Goal: Task Accomplishment & Management: Manage account settings

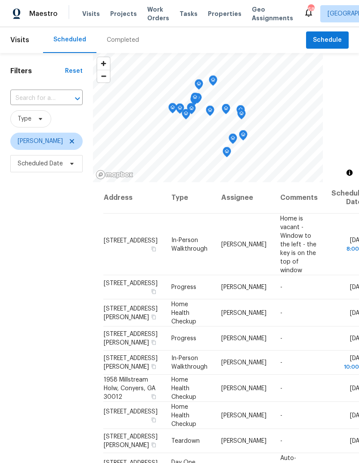
scroll to position [-1, 0]
click at [0, 0] on icon at bounding box center [0, 0] width 0 height 0
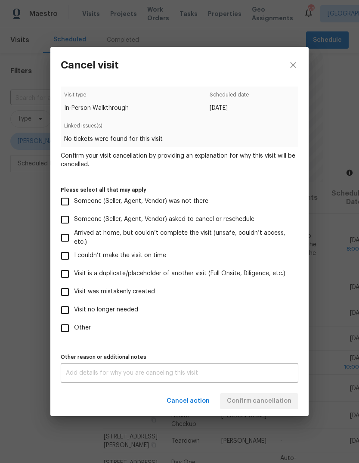
click at [68, 207] on input "Someone (Seller, Agent, Vendor) was not there" at bounding box center [65, 201] width 18 height 18
checkbox input "true"
click at [65, 329] on input "Other" at bounding box center [65, 328] width 18 height 18
checkbox input "true"
click at [271, 372] on textarea at bounding box center [179, 373] width 227 height 6
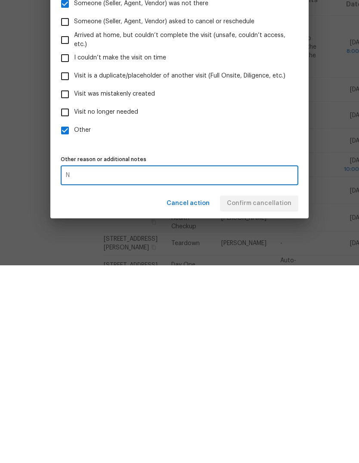
scroll to position [32, 0]
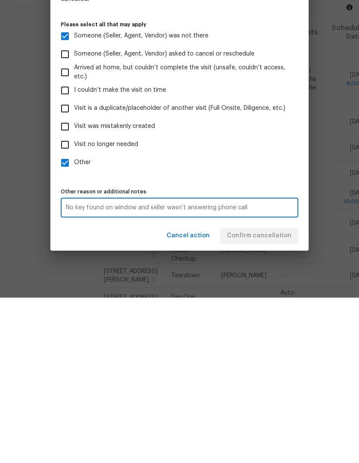
type textarea "No key found on window and seller wasn’t answering phone call"
click at [285, 319] on label "Other" at bounding box center [173, 328] width 235 height 18
click at [74, 319] on input "Other" at bounding box center [65, 328] width 18 height 18
checkbox input "false"
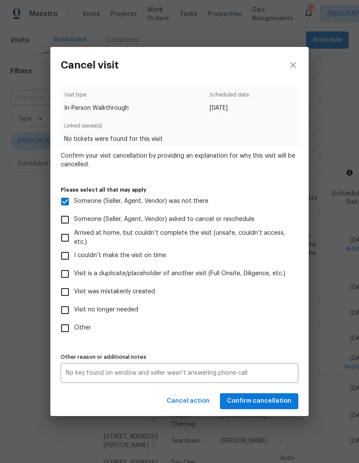
click at [274, 373] on textarea "No key found on window and seller wasn’t answering phone call" at bounding box center [179, 373] width 227 height 6
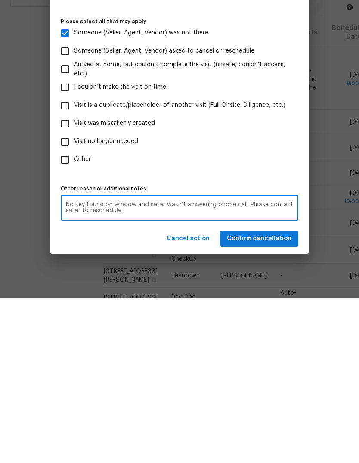
type textarea "No key found on window and seller wasn’t answering phone call. Please contact s…"
click at [279, 399] on span "Confirm cancellation" at bounding box center [259, 404] width 65 height 11
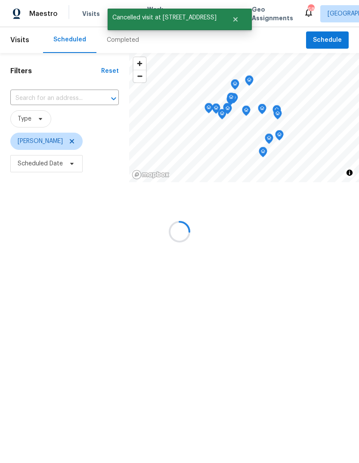
scroll to position [0, 0]
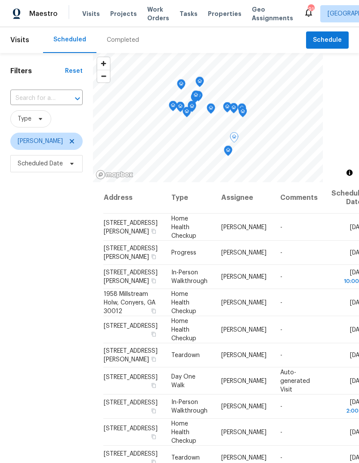
click at [0, 0] on icon at bounding box center [0, 0] width 0 height 0
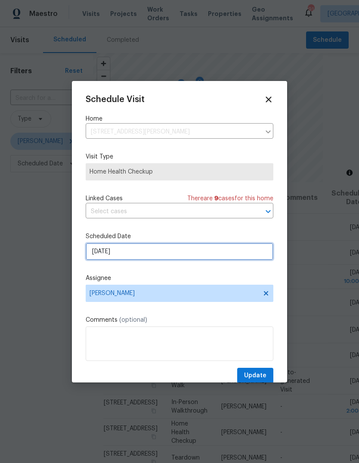
click at [253, 253] on input "[DATE]" at bounding box center [180, 251] width 188 height 17
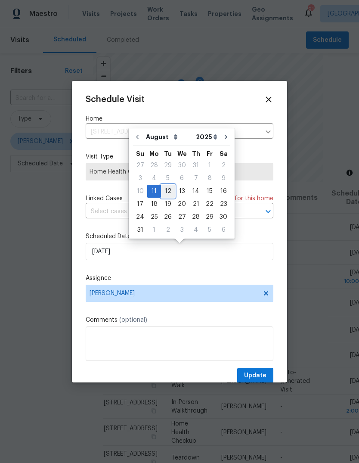
click at [171, 190] on div "12" at bounding box center [168, 191] width 14 height 12
type input "8/12/2025"
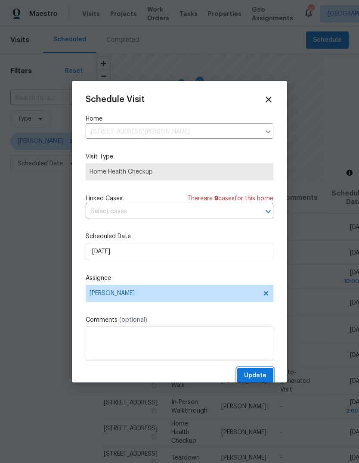
click at [263, 370] on button "Update" at bounding box center [255, 376] width 36 height 16
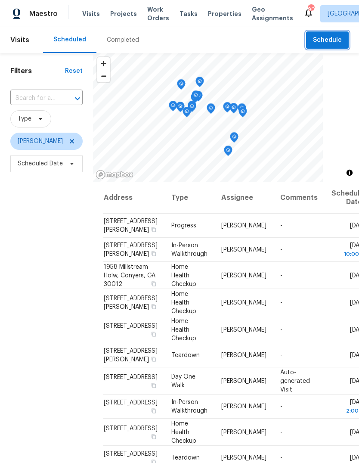
click at [321, 40] on span "Schedule" at bounding box center [327, 40] width 29 height 11
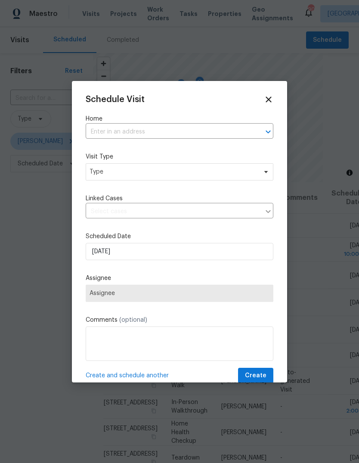
click at [229, 133] on input "text" at bounding box center [168, 131] width 164 height 13
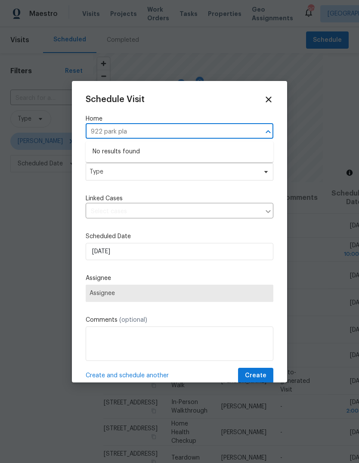
type input "922 park pl"
click at [154, 152] on li "922 Park Pl NE, Conyers, GA 30012" at bounding box center [180, 152] width 188 height 14
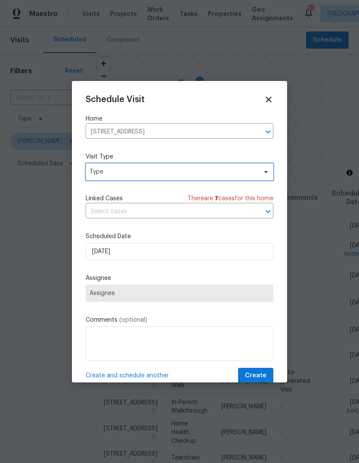
click at [219, 175] on span "Type" at bounding box center [173, 171] width 167 height 9
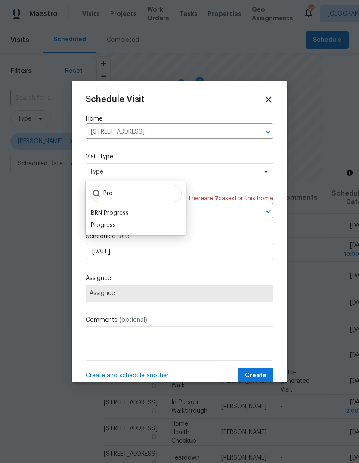
type input "Pro"
click at [104, 228] on div "Progress" at bounding box center [103, 225] width 25 height 9
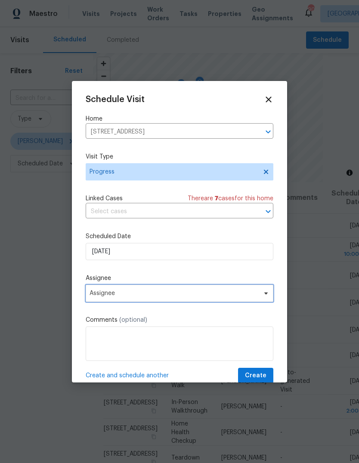
click at [105, 297] on span "Assignee" at bounding box center [174, 293] width 169 height 7
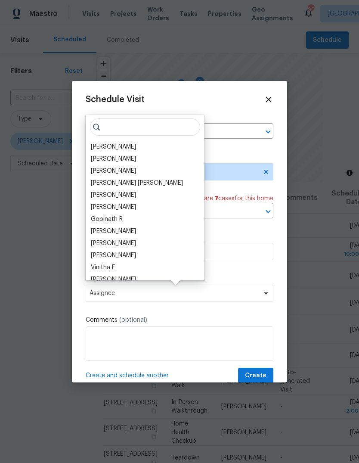
click at [119, 144] on div "[PERSON_NAME]" at bounding box center [113, 146] width 45 height 9
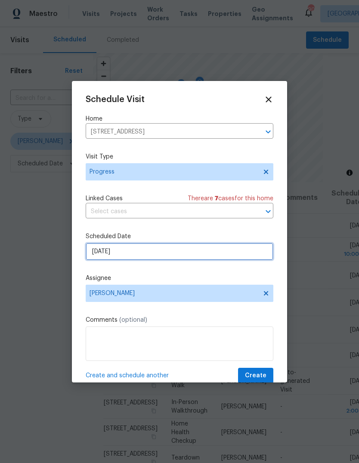
click at [204, 252] on input "8/11/2025" at bounding box center [180, 251] width 188 height 17
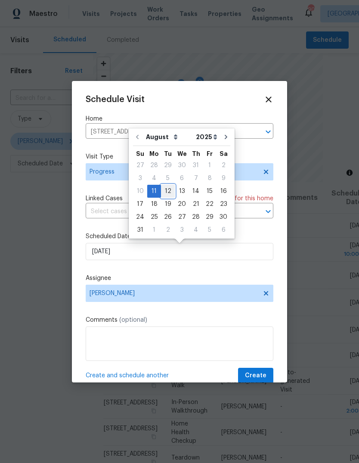
click at [167, 188] on div "12" at bounding box center [168, 191] width 14 height 12
type input "8/12/2025"
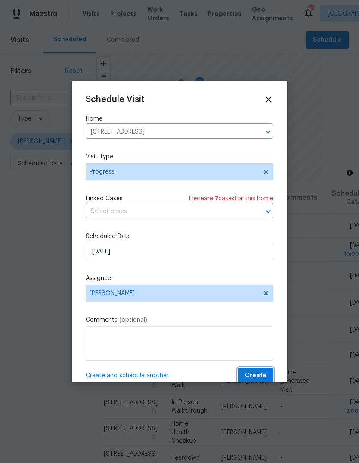
click at [266, 373] on span "Create" at bounding box center [256, 375] width 22 height 11
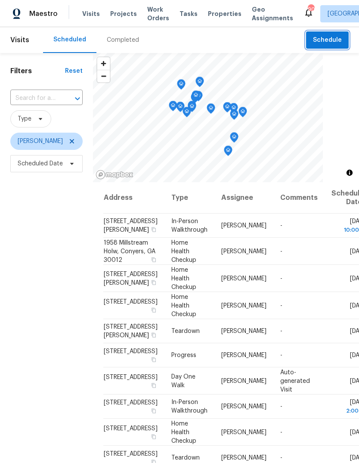
click at [328, 37] on span "Schedule" at bounding box center [327, 40] width 29 height 11
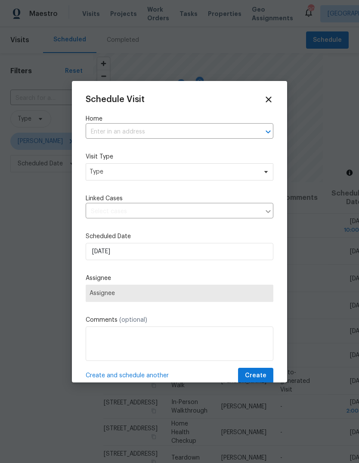
click at [234, 130] on input "text" at bounding box center [168, 131] width 164 height 13
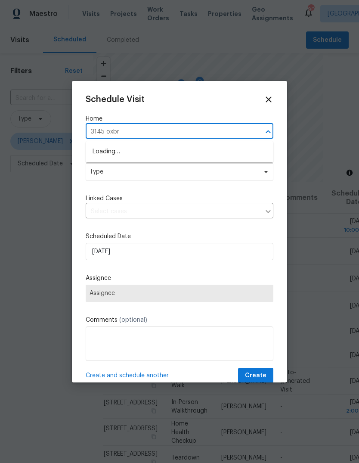
type input "3145 oxbri"
click at [177, 150] on li "3145 Oxbridge Way, Lithonia, GA 30038" at bounding box center [180, 152] width 188 height 14
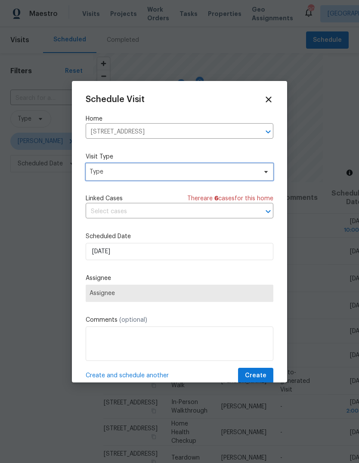
click at [233, 170] on span "Type" at bounding box center [173, 171] width 167 height 9
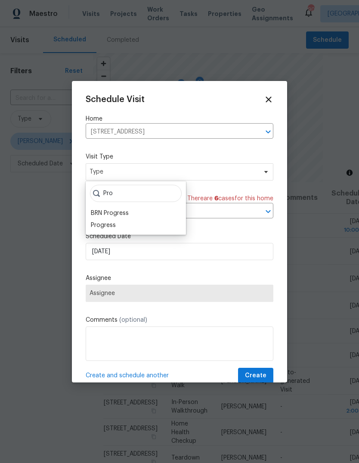
type input "Pro"
click at [104, 223] on div "Progress" at bounding box center [103, 225] width 25 height 9
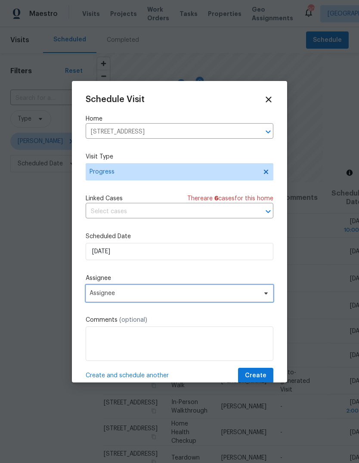
click at [107, 292] on span "Assignee" at bounding box center [174, 293] width 169 height 7
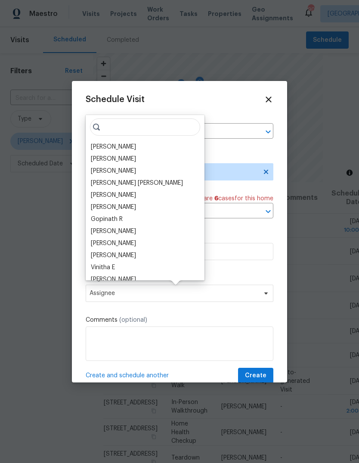
click at [120, 146] on div "[PERSON_NAME]" at bounding box center [113, 146] width 45 height 9
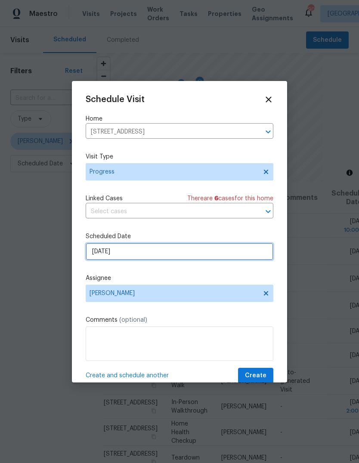
click at [239, 253] on input "8/11/2025" at bounding box center [180, 251] width 188 height 17
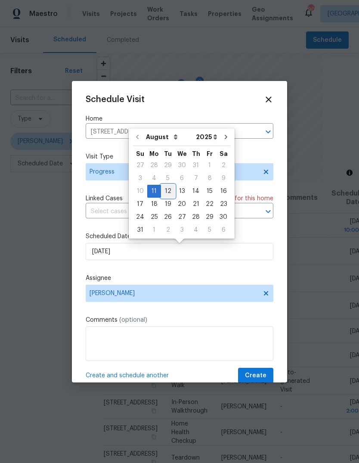
click at [169, 192] on div "12" at bounding box center [168, 191] width 14 height 12
type input "8/12/2025"
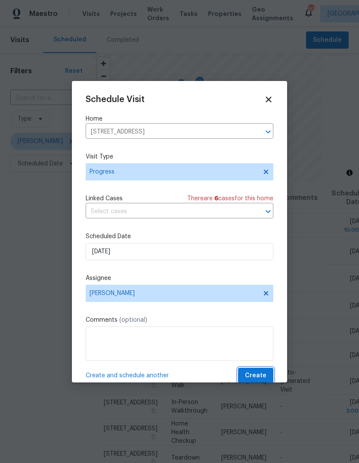
click at [268, 372] on button "Create" at bounding box center [255, 376] width 35 height 16
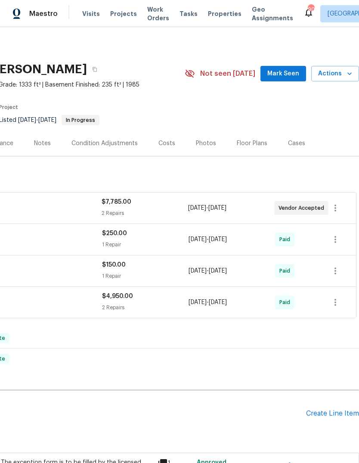
scroll to position [0, 127]
click at [286, 75] on span "Mark Seen" at bounding box center [283, 73] width 32 height 11
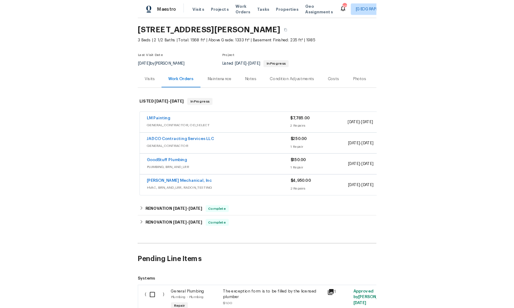
scroll to position [25, 0]
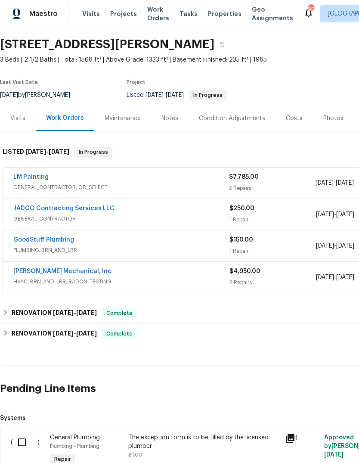
click at [42, 177] on link "LM Painting" at bounding box center [30, 177] width 35 height 6
